Goal: Communication & Community: Answer question/provide support

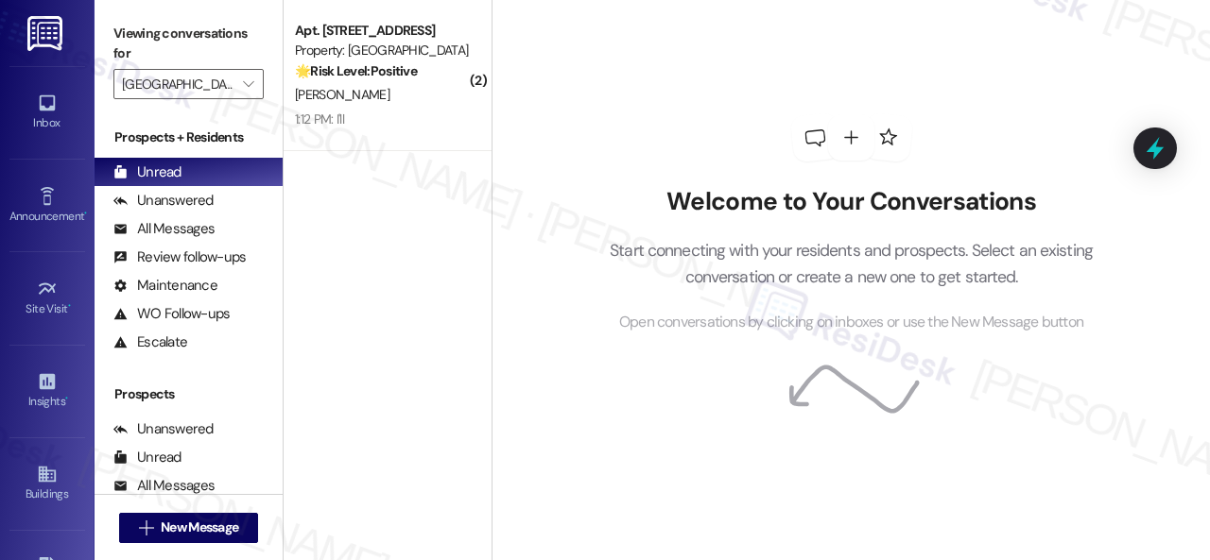
click at [394, 111] on div "1:12 PM: I'll 1:12 PM: I'll" at bounding box center [382, 120] width 179 height 24
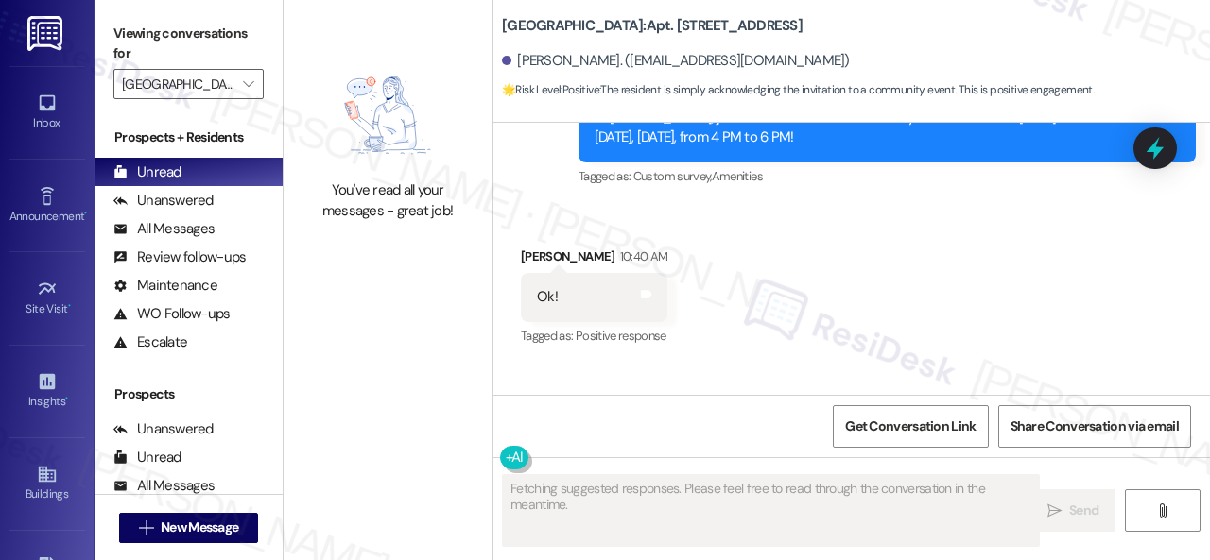
scroll to position [21728, 0]
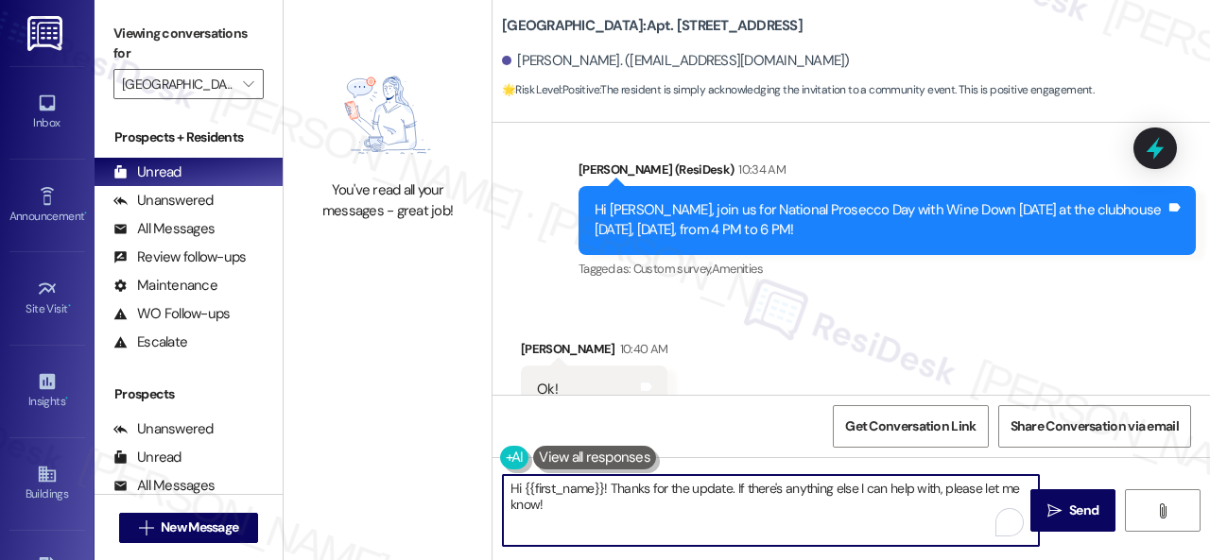
drag, startPoint x: 563, startPoint y: 515, endPoint x: 471, endPoint y: 464, distance: 105.7
click at [471, 464] on div "You've read all your messages - great job! [STREET_ADDRESS] Havron. ([EMAIL_ADD…" at bounding box center [746, 280] width 926 height 560
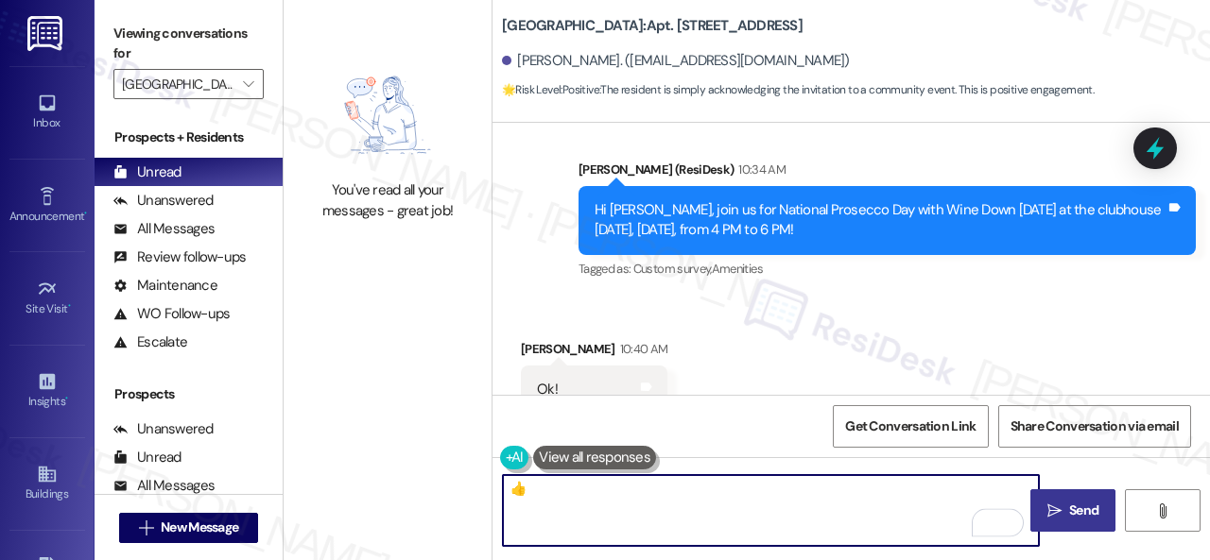
type textarea "👍"
click at [1065, 514] on span "Send" at bounding box center [1083, 511] width 37 height 20
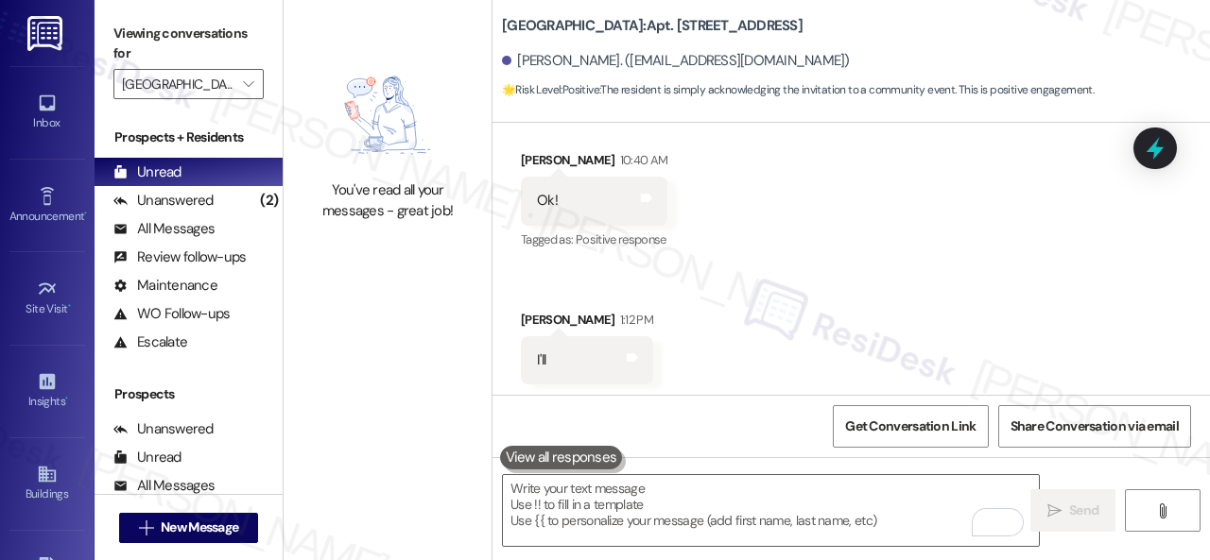
scroll to position [22049, 0]
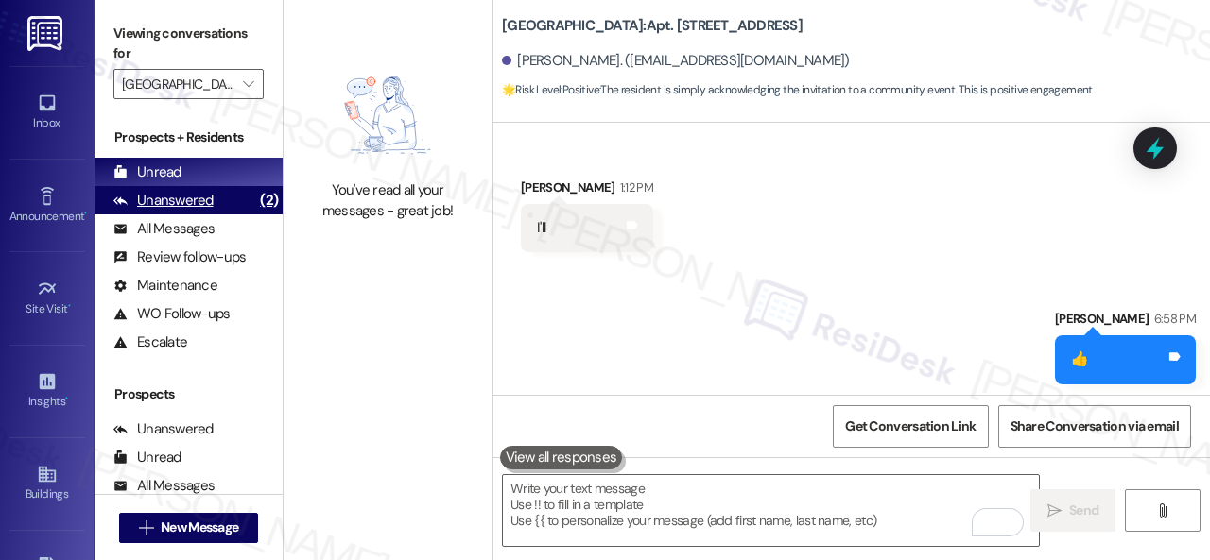
click at [214, 194] on div "Unanswered (2)" at bounding box center [188, 200] width 188 height 28
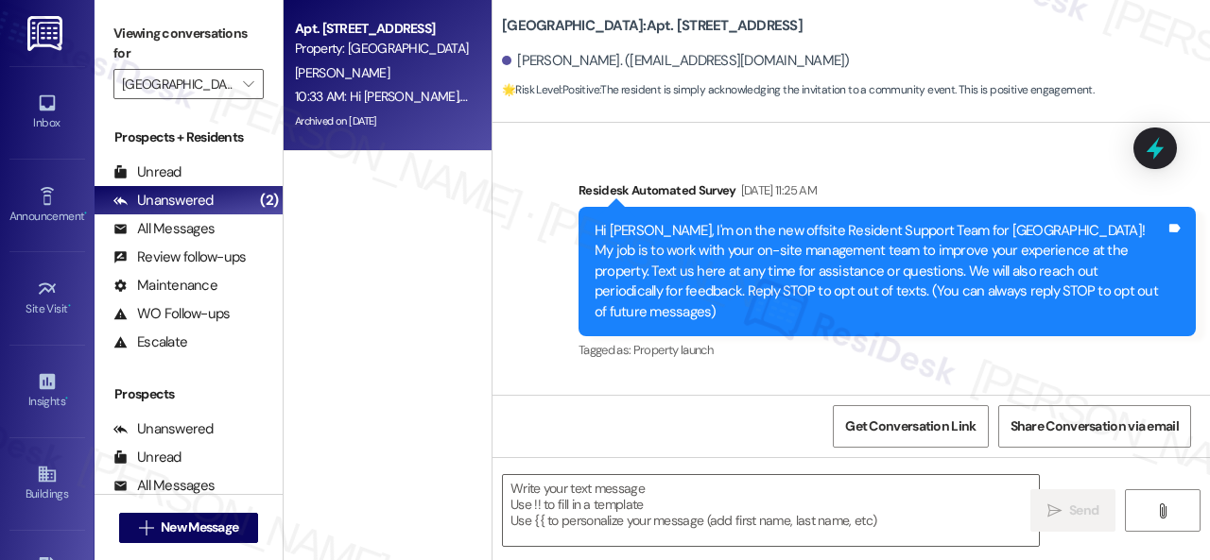
click at [374, 89] on div "10:33 AM: Hi [PERSON_NAME], join us for National Prosecco Day with Wine Down [D…" at bounding box center [677, 96] width 765 height 17
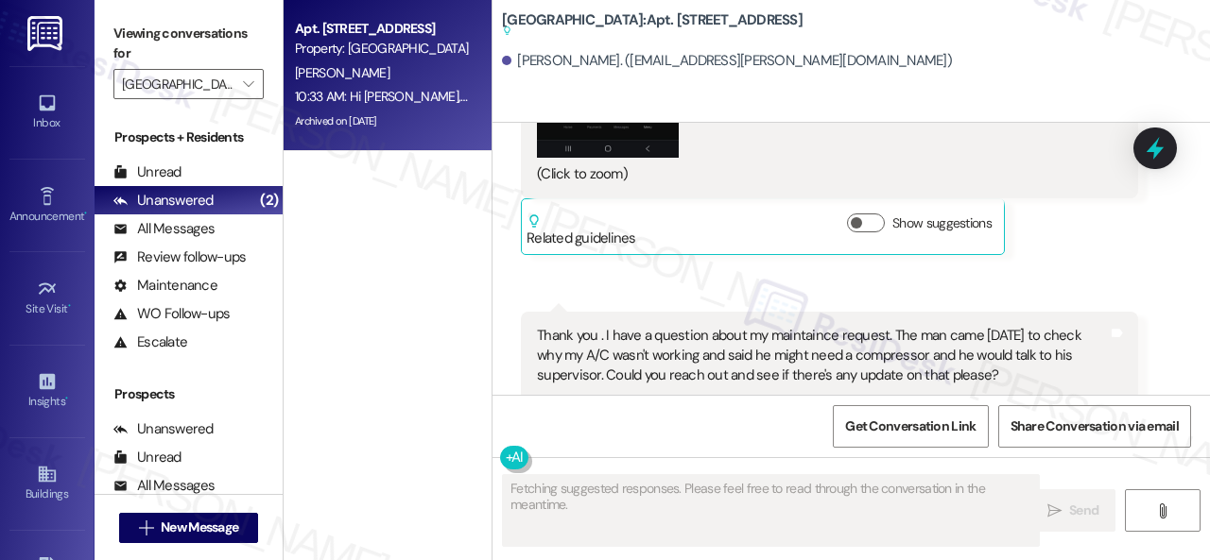
scroll to position [30236, 0]
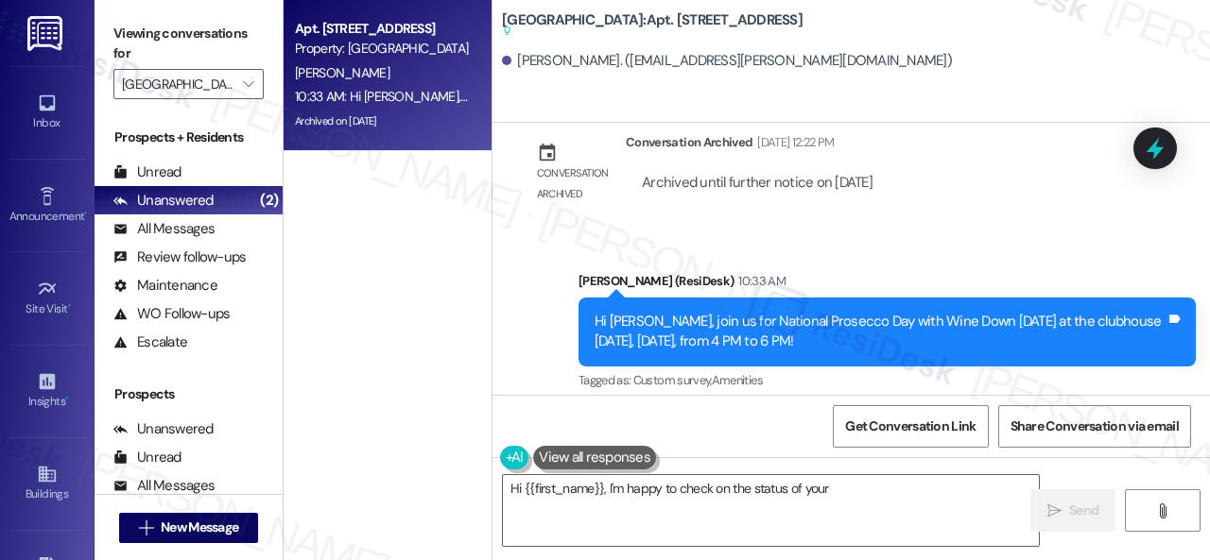
type textarea "Hi {{first_name}}, I'm happy to check on the status of your AC"
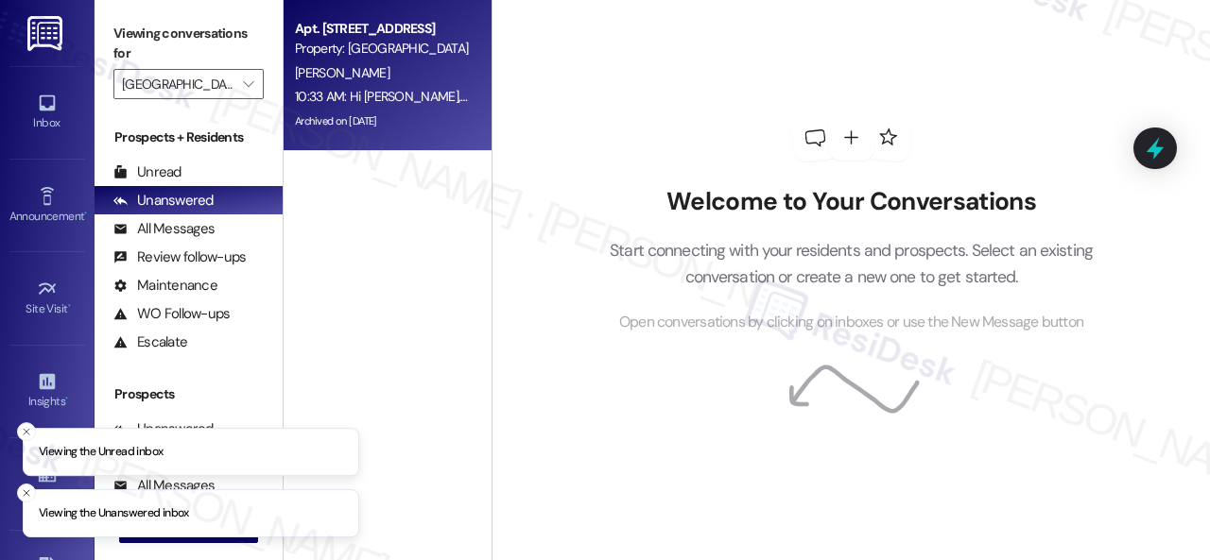
click at [414, 80] on div "[PERSON_NAME]" at bounding box center [382, 73] width 179 height 24
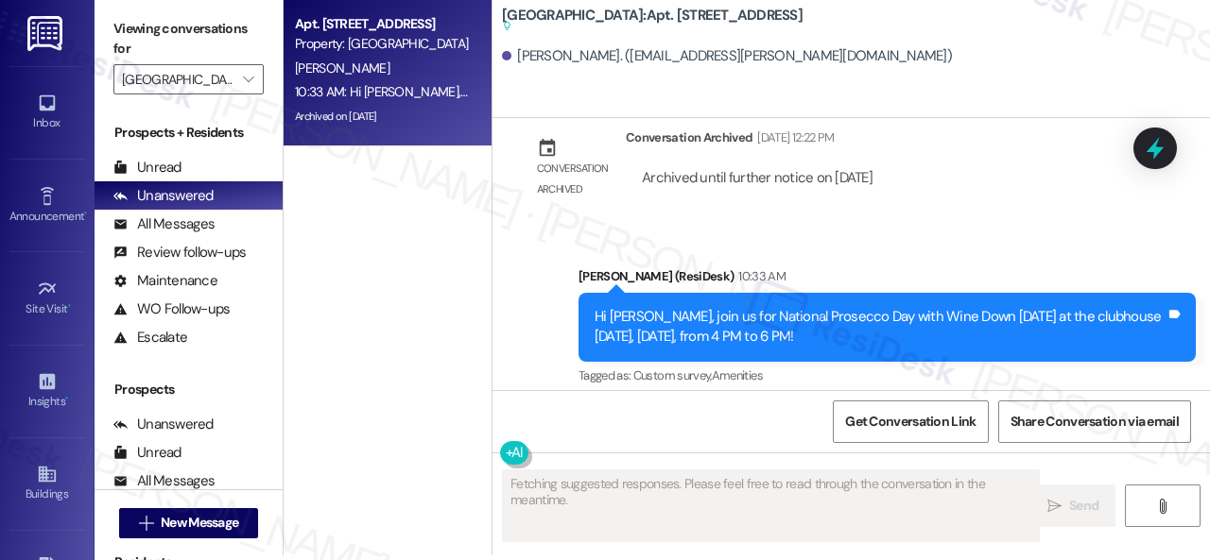
scroll to position [6, 0]
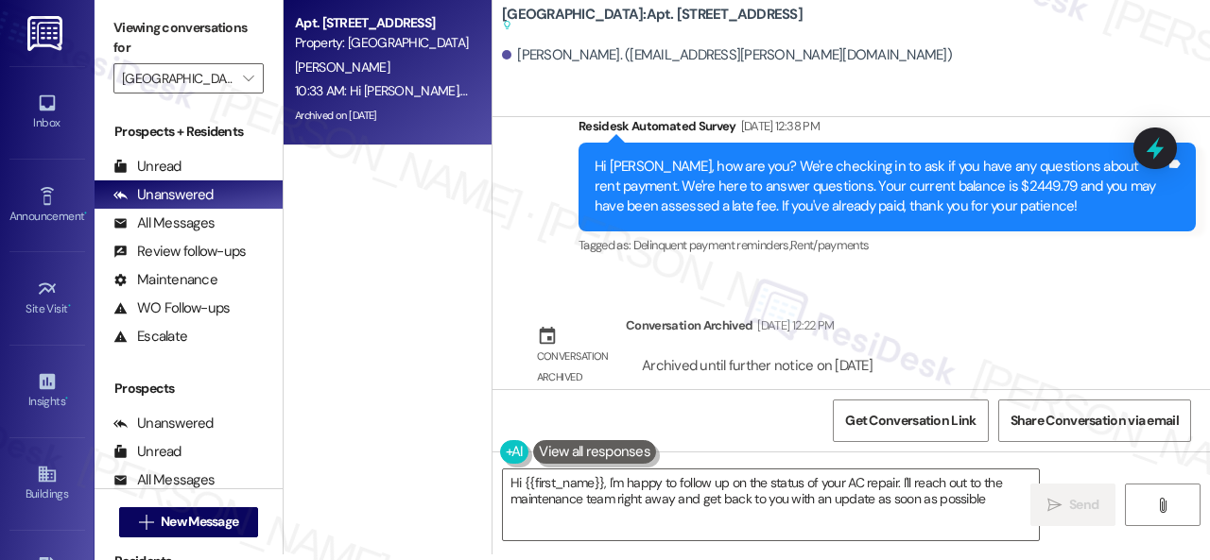
type textarea "Hi {{first_name}}, I'm happy to follow up on the status of your AC repair. I'll…"
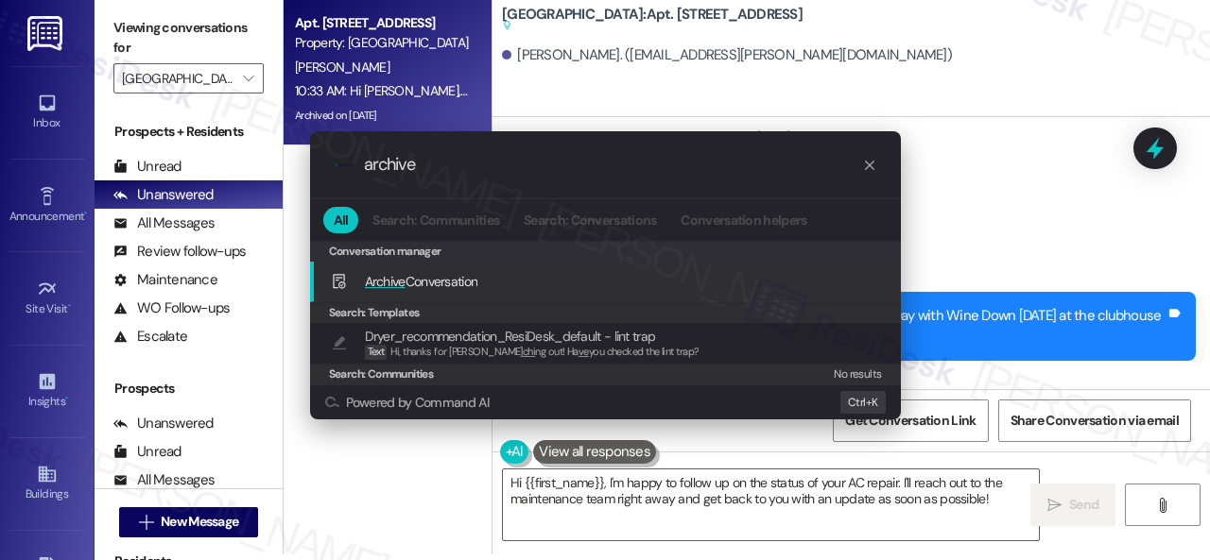
type input "archive"
click at [433, 273] on span "Archive Conversation" at bounding box center [421, 281] width 113 height 17
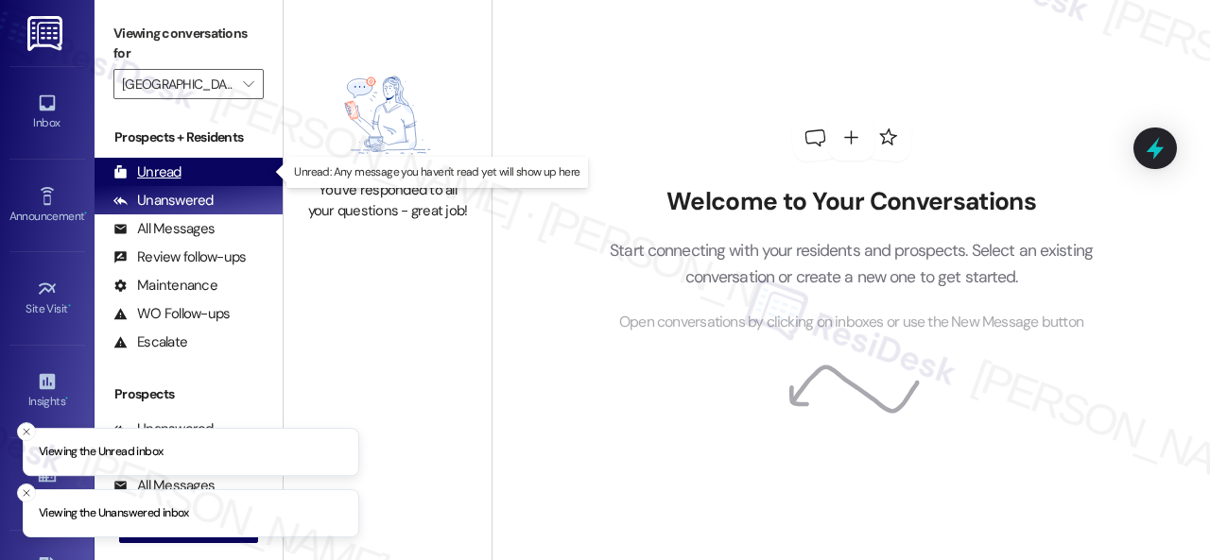
click at [138, 174] on div "Unread" at bounding box center [147, 173] width 68 height 20
